Goal: Transaction & Acquisition: Purchase product/service

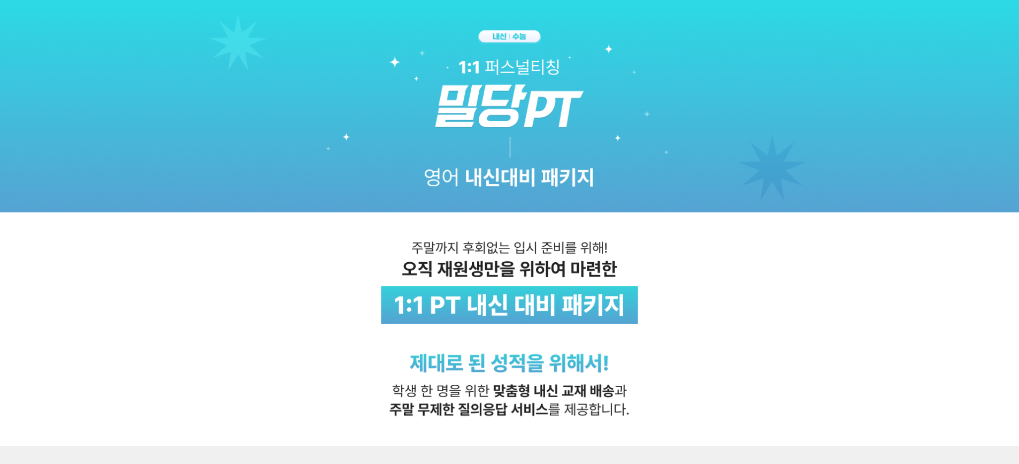
scroll to position [321, 0]
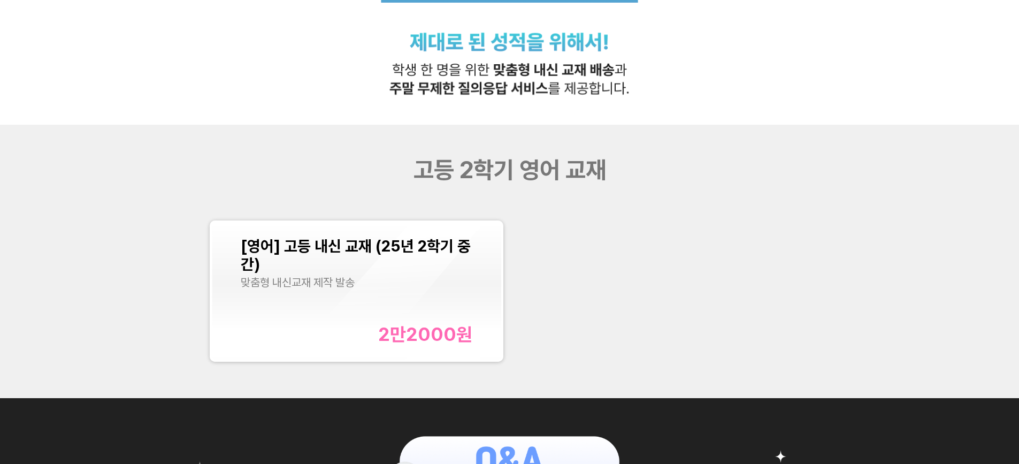
click at [330, 303] on div "[영어] 고등 내신 교재 (25년 2학기 중간) 맞춤형 내신교재 제작 발송 2만2000 원" at bounding box center [357, 291] width 232 height 108
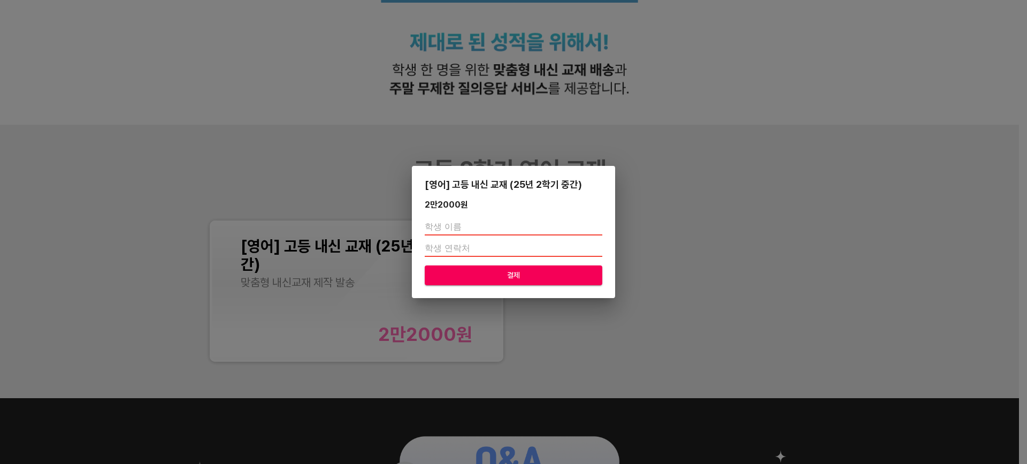
click at [453, 224] on input "text" at bounding box center [514, 226] width 178 height 17
type input "e"
click at [451, 224] on input "김ㄱ" at bounding box center [514, 226] width 178 height 17
type input "[PERSON_NAME]"
click at [453, 244] on input "number" at bounding box center [514, 248] width 178 height 17
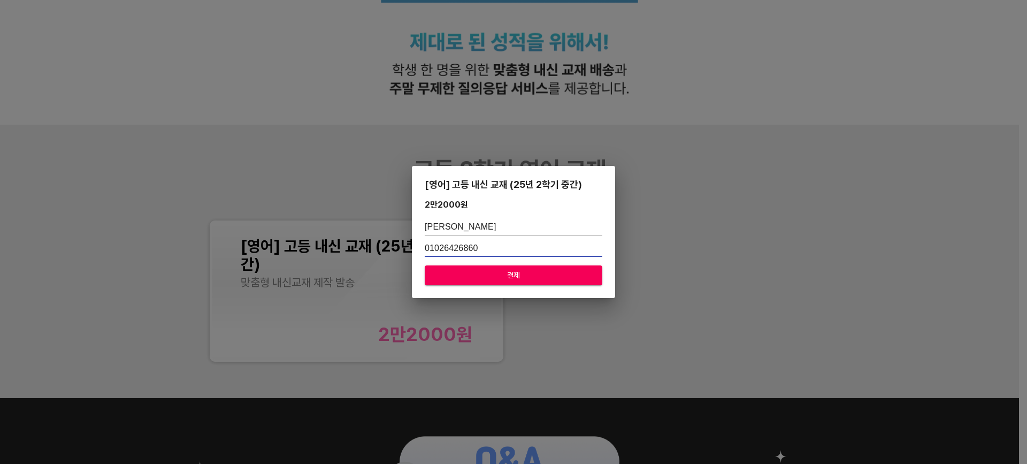
type input "01026426860"
click at [459, 274] on span "결제" at bounding box center [513, 275] width 160 height 13
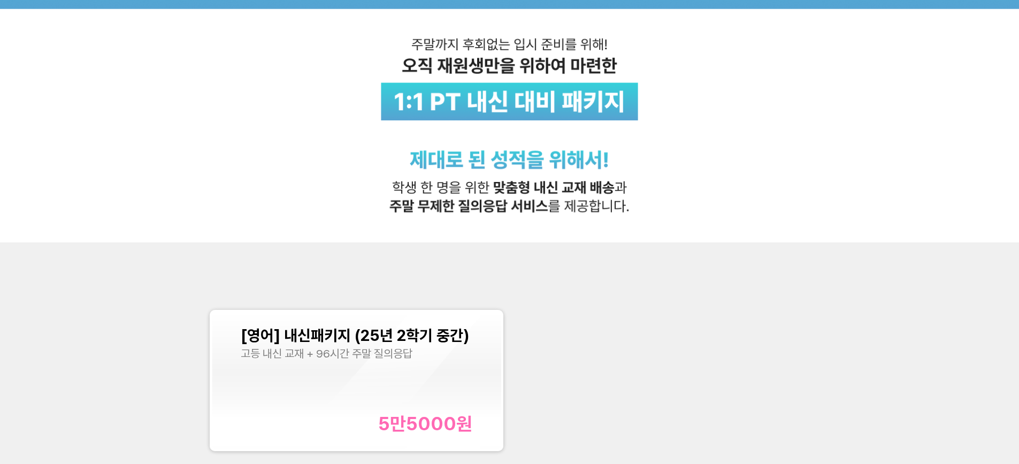
scroll to position [267, 0]
